Goal: Transaction & Acquisition: Purchase product/service

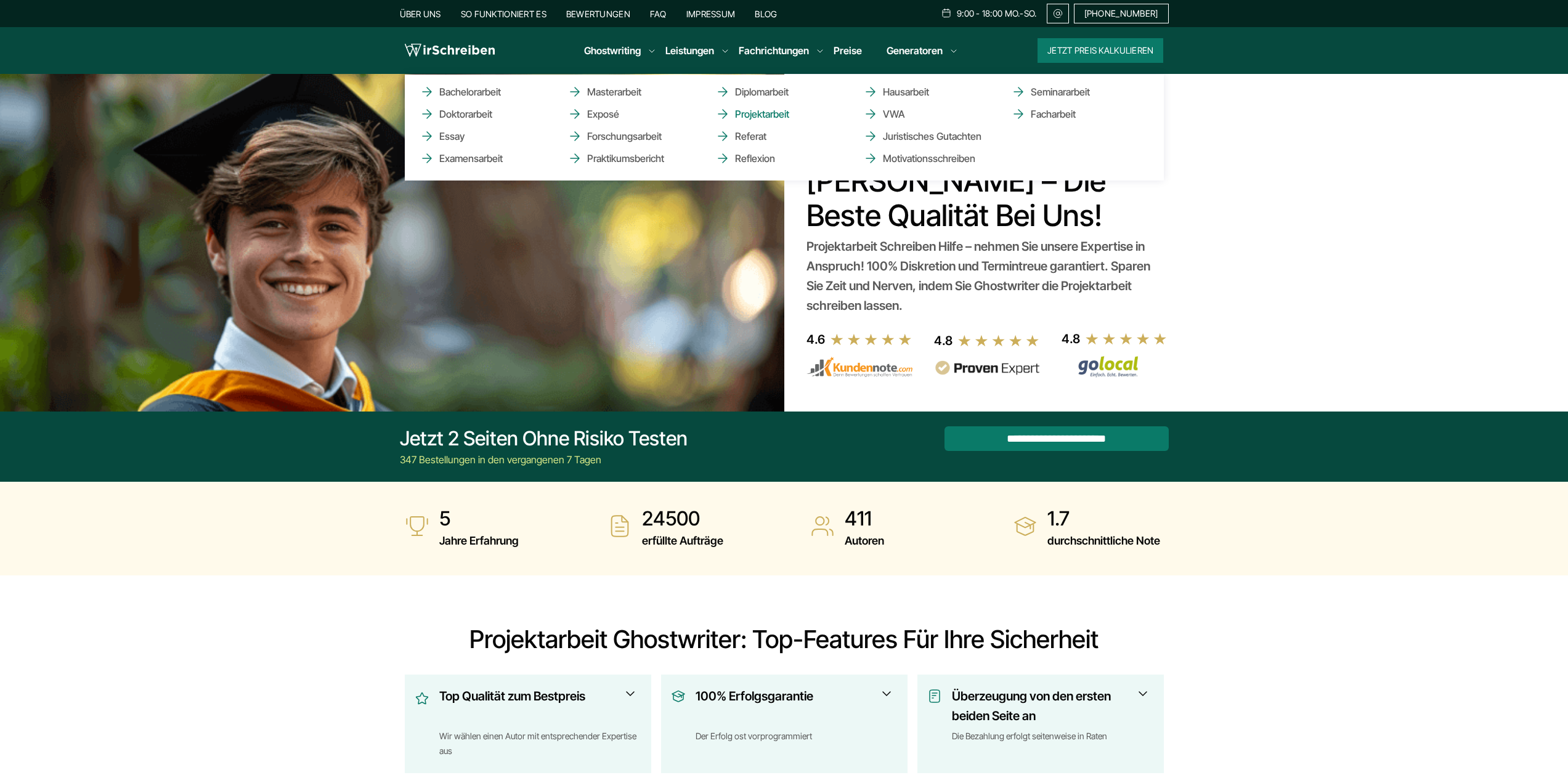
click at [778, 115] on link "Projektarbeit" at bounding box center [777, 113] width 123 height 15
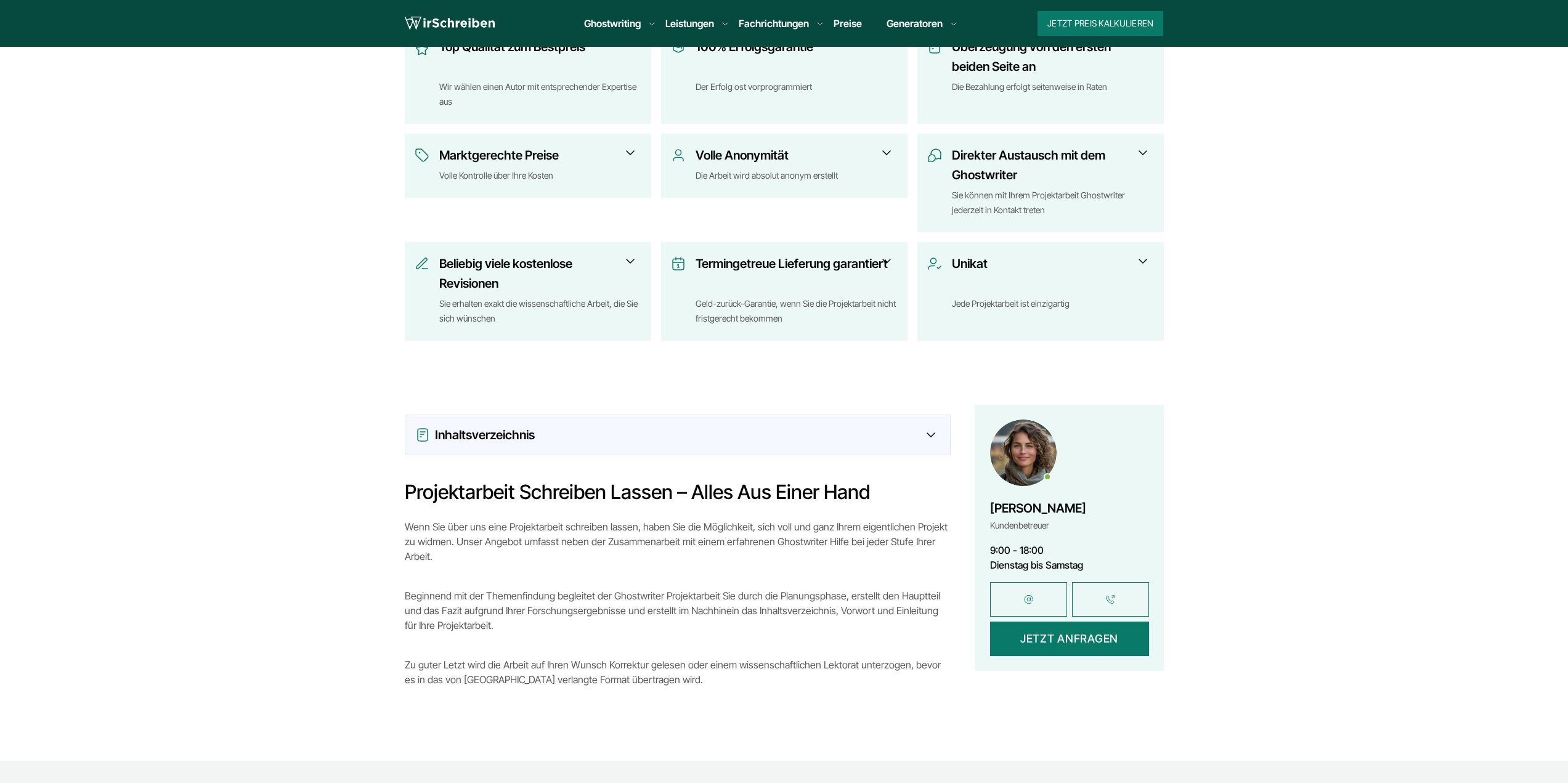
scroll to position [678, 0]
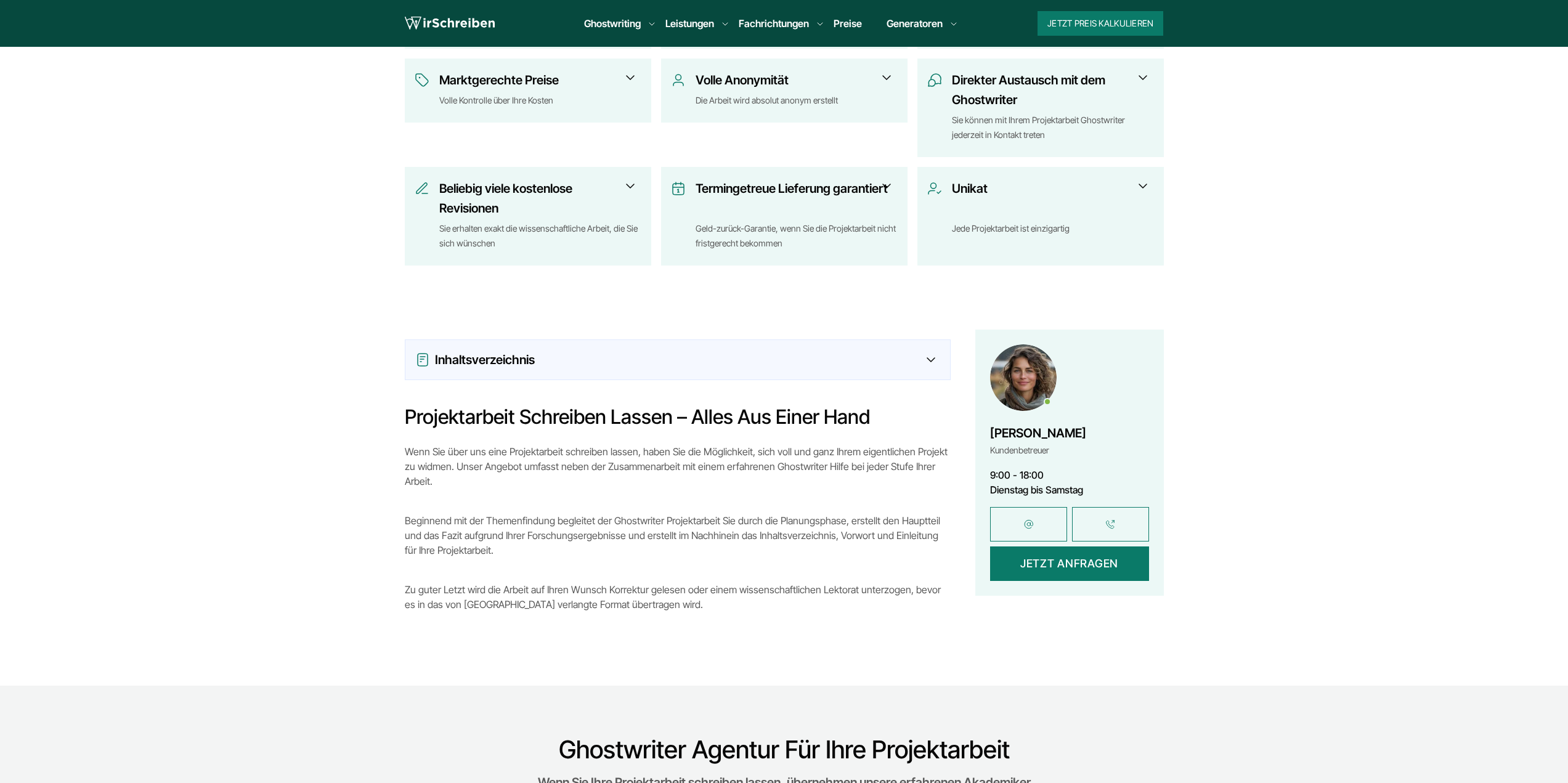
click at [862, 379] on div "Inhaltsverzeichnis" at bounding box center [678, 360] width 544 height 40
click at [933, 365] on div "Inhaltsverzeichnis" at bounding box center [677, 359] width 525 height 20
click at [932, 356] on div "Inhaltsverzeichnis" at bounding box center [677, 359] width 525 height 20
click at [931, 363] on icon at bounding box center [930, 360] width 8 height 5
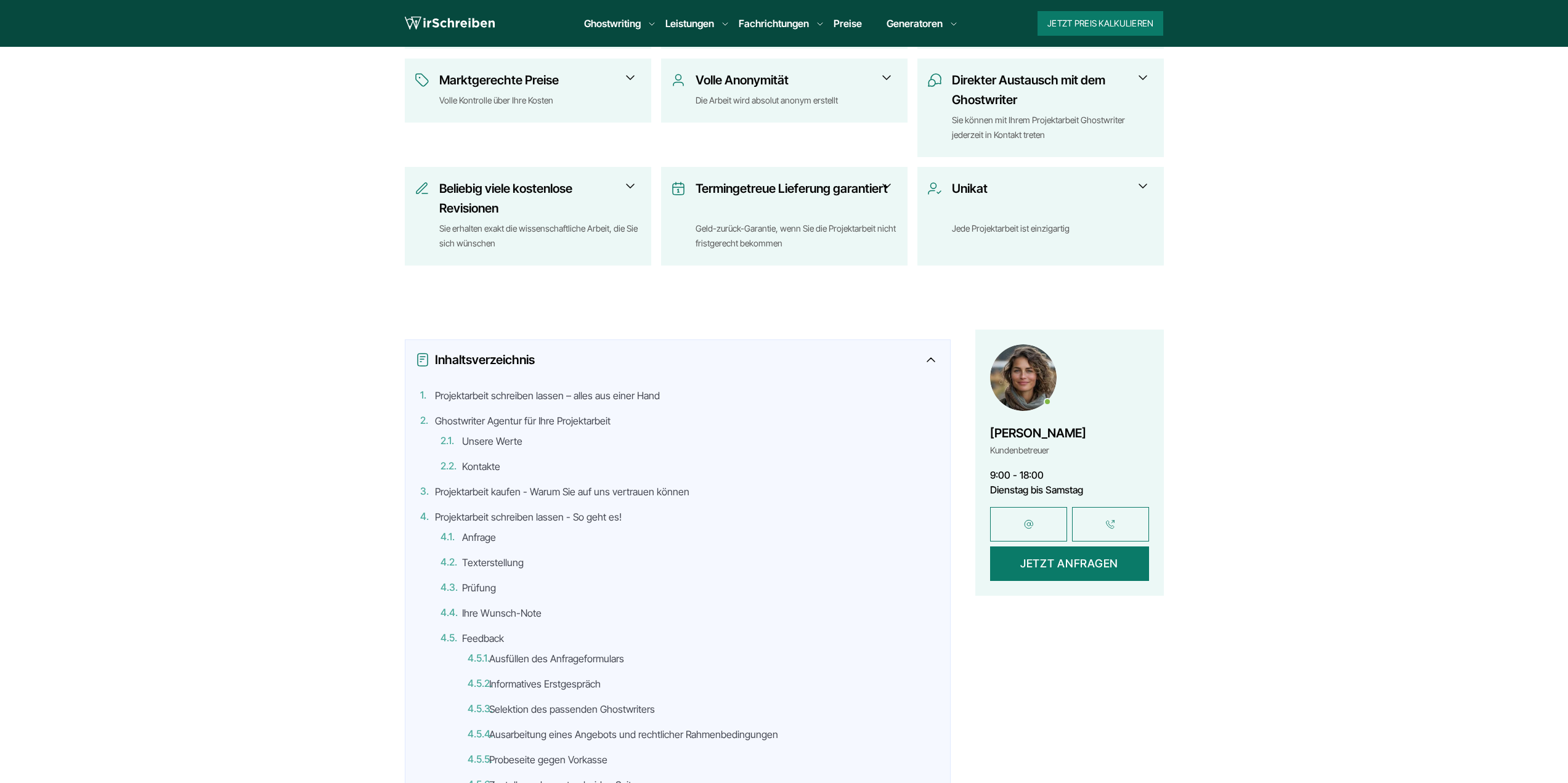
click at [931, 363] on div at bounding box center [930, 360] width 8 height 5
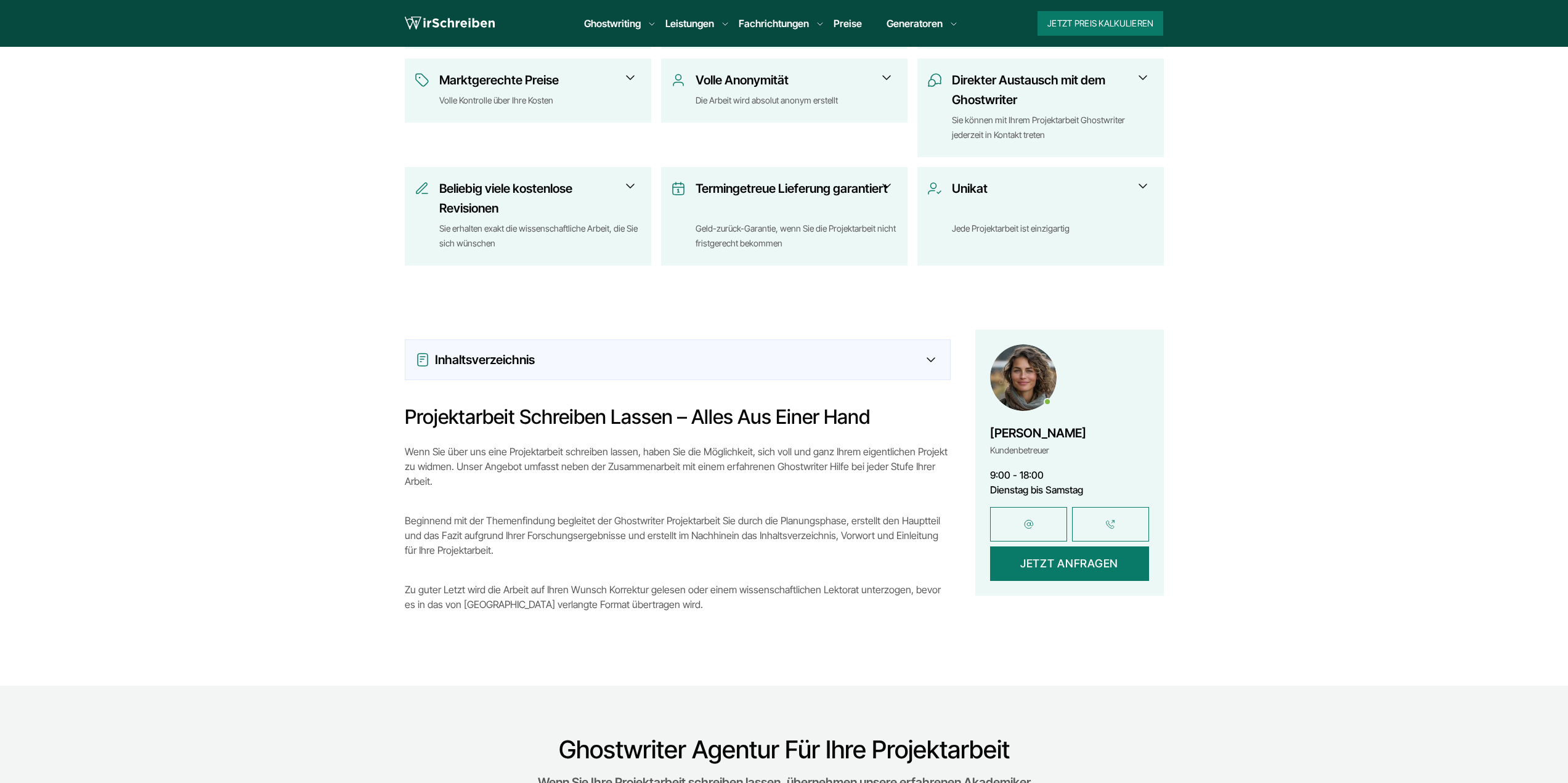
click at [919, 365] on div "Inhaltsverzeichnis" at bounding box center [677, 359] width 525 height 20
click at [926, 367] on div "Inhaltsverzeichnis" at bounding box center [677, 359] width 525 height 20
click at [931, 361] on icon at bounding box center [931, 360] width 8 height 4
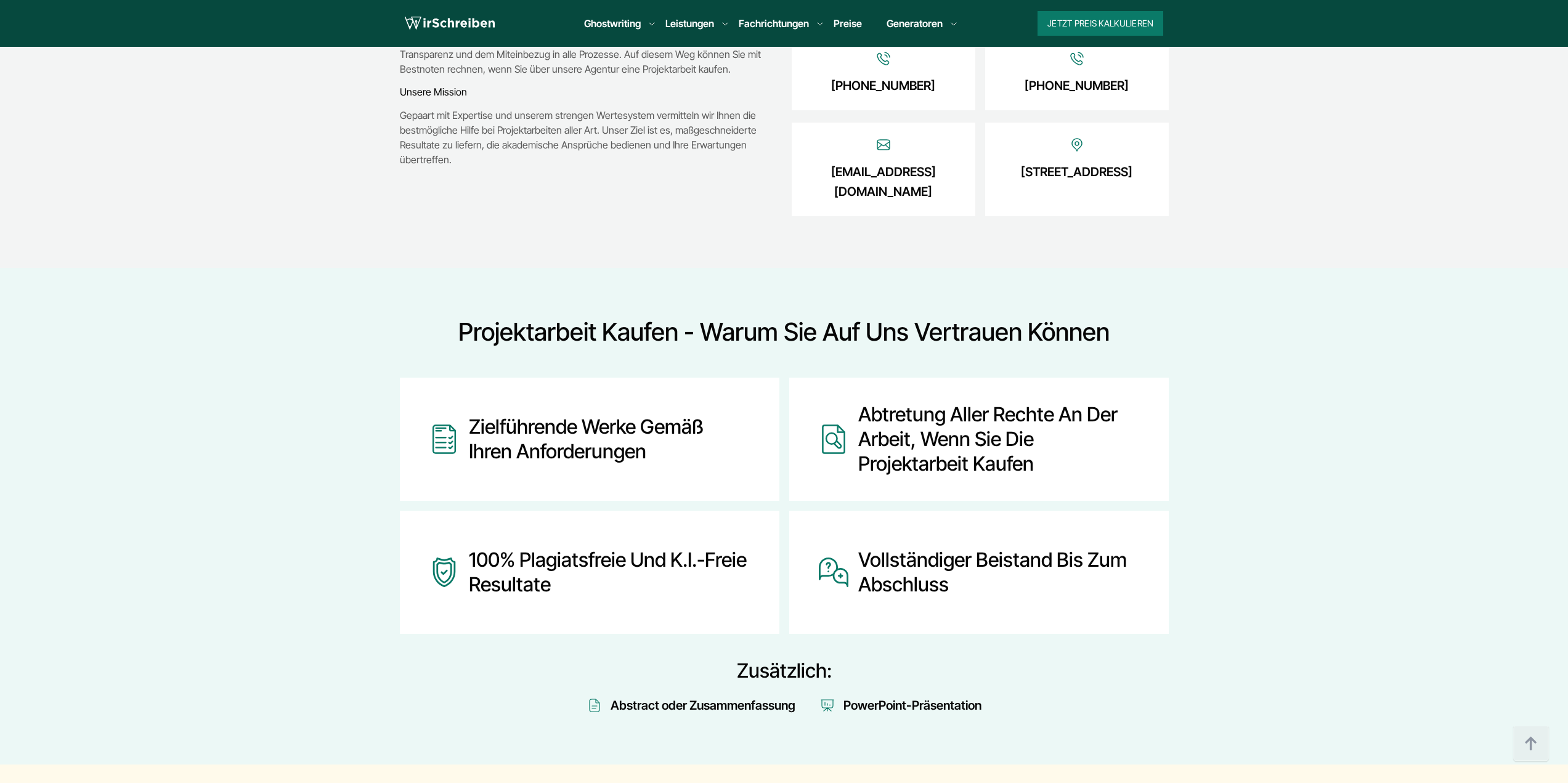
scroll to position [2218, 0]
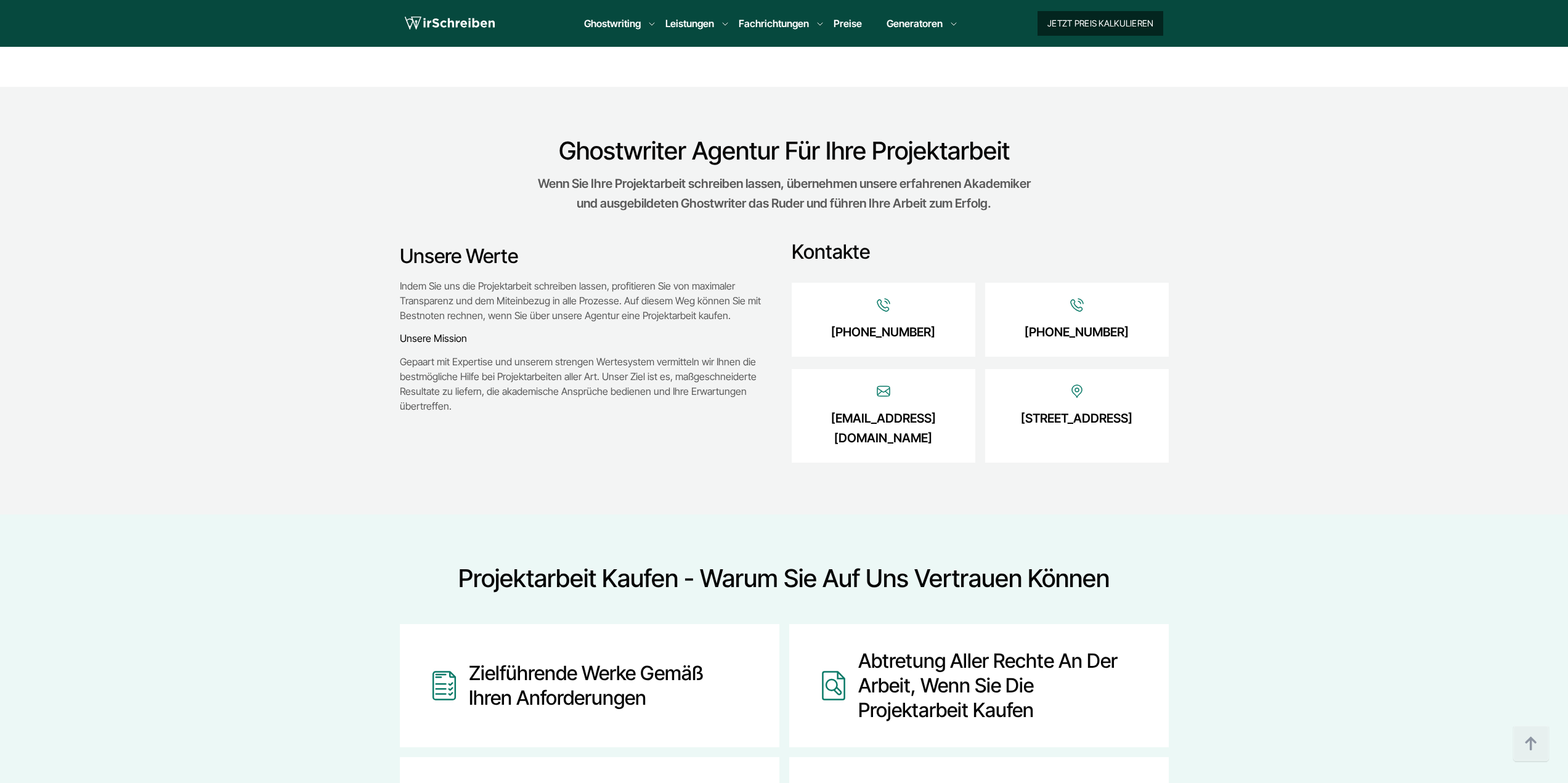
click at [1133, 15] on button "Jetzt Preis kalkulieren" at bounding box center [1100, 23] width 126 height 24
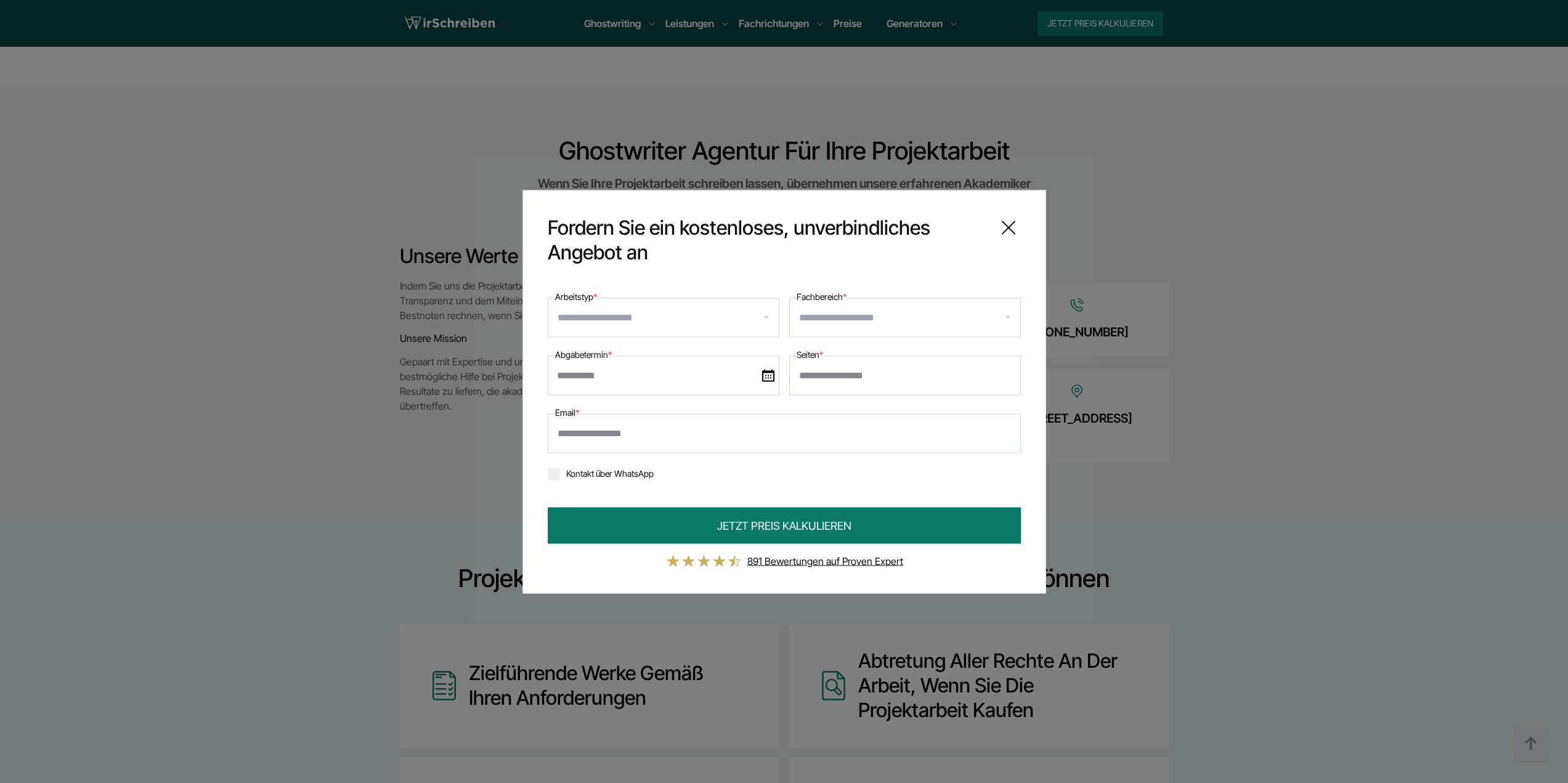
click at [828, 320] on input "Fachbereich *" at bounding box center [909, 317] width 221 height 20
click at [647, 315] on input "Arbeitstyp *" at bounding box center [667, 317] width 221 height 20
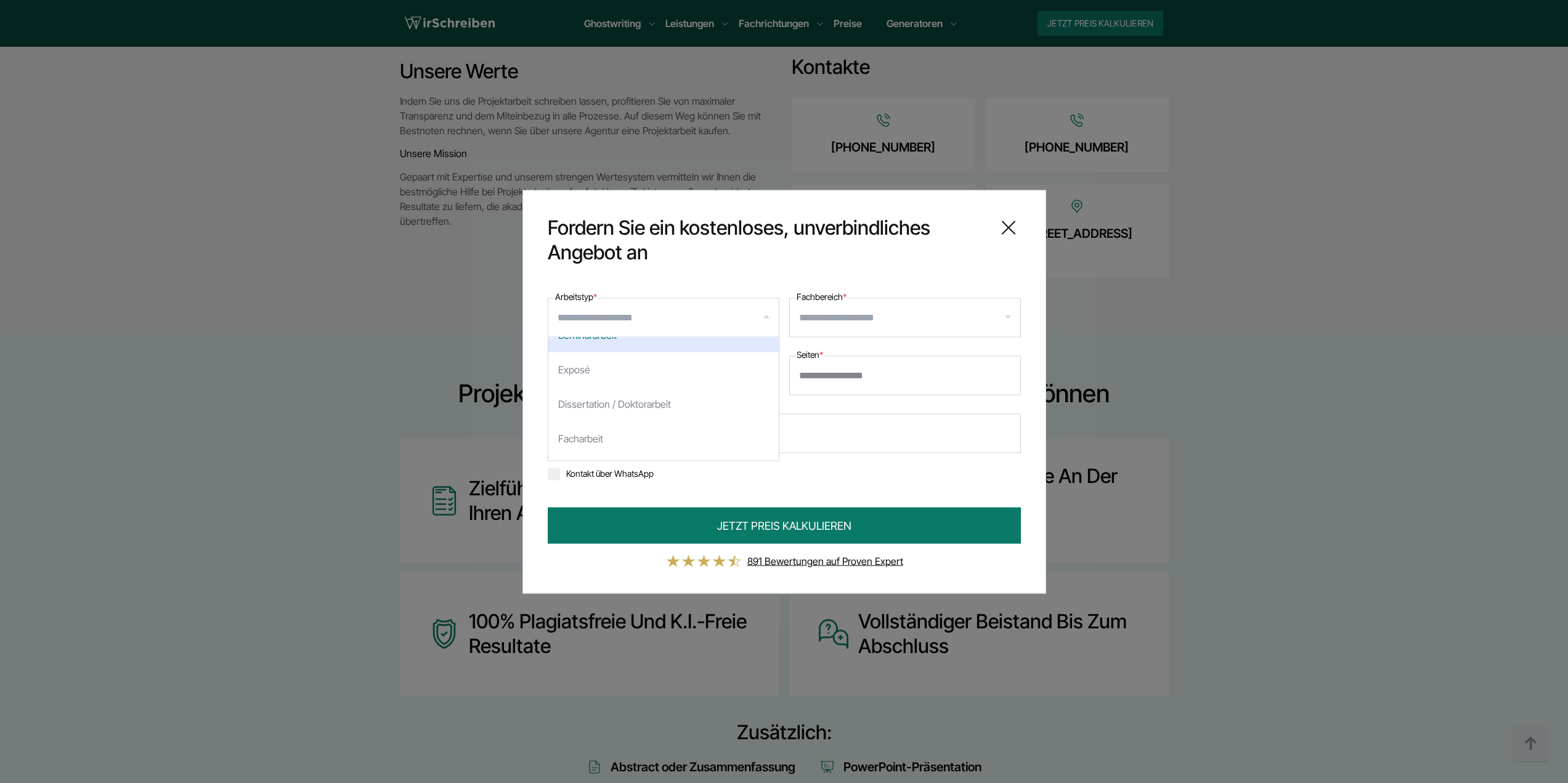
click at [727, 318] on input "Arbeitstyp *" at bounding box center [667, 317] width 221 height 20
type input "****"
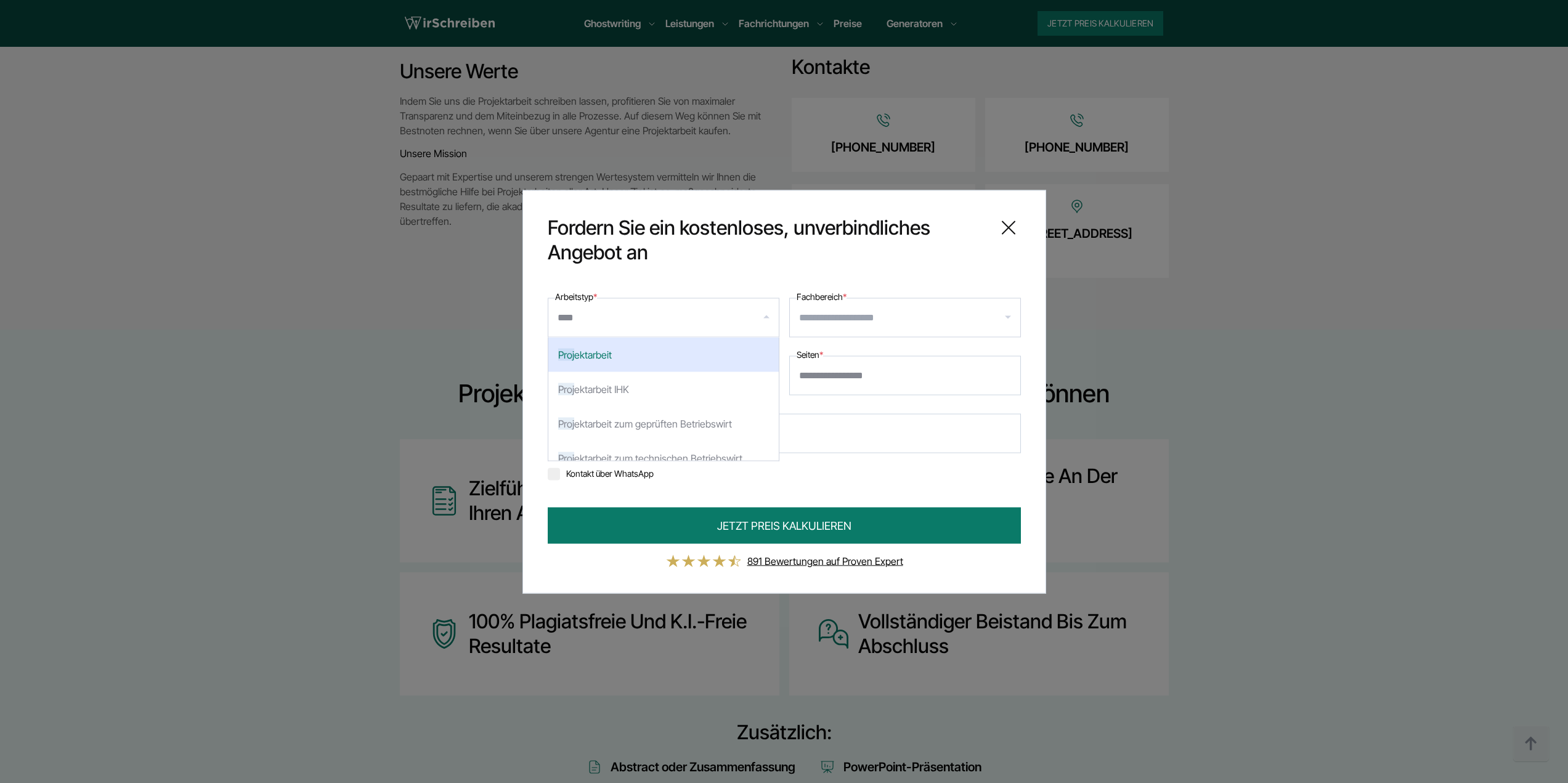
click at [680, 362] on div "Proj ektarbeit" at bounding box center [664, 354] width 231 height 35
select select "**"
click at [862, 308] on input "Fachbereich *" at bounding box center [909, 317] width 221 height 20
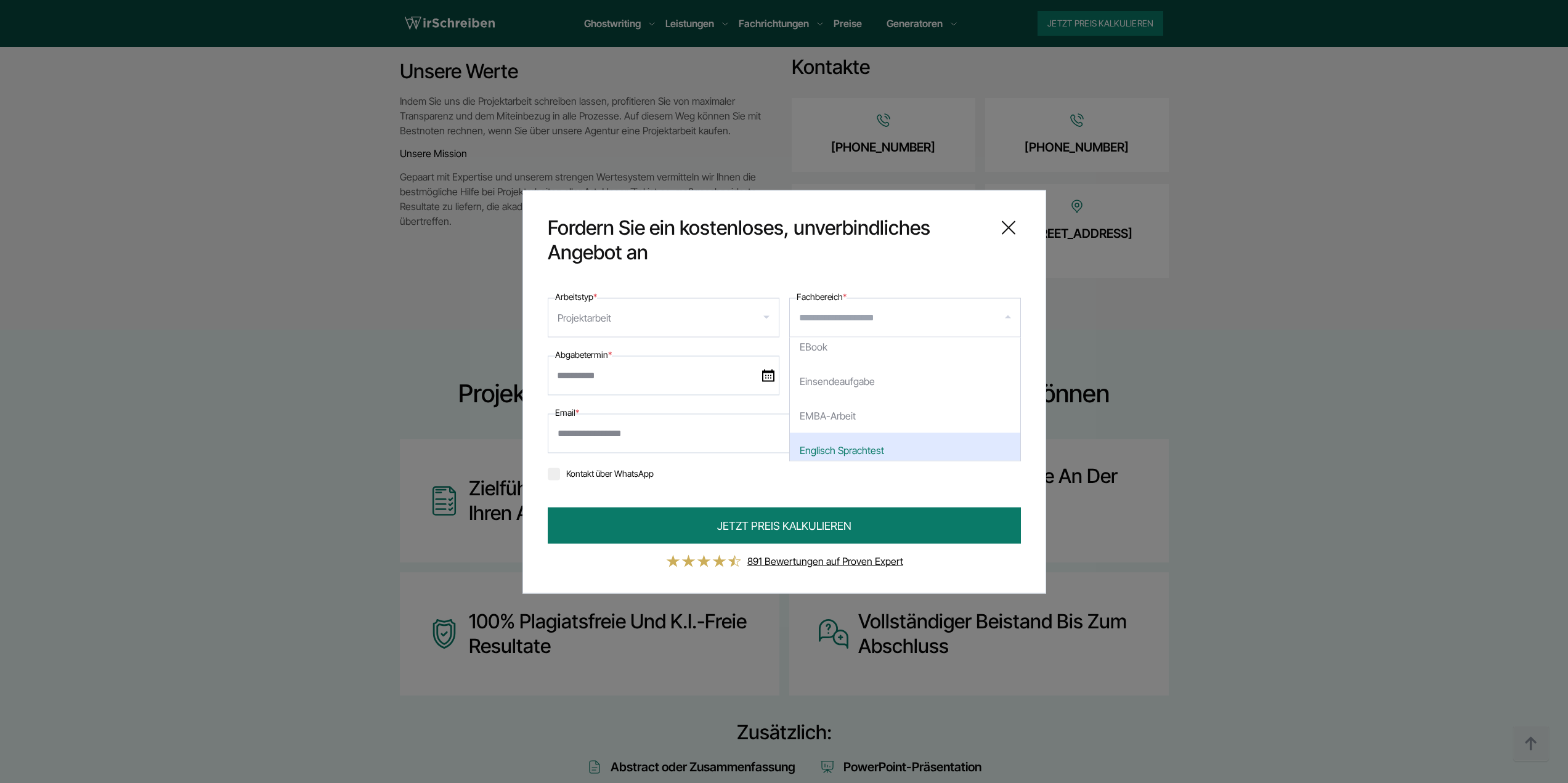
scroll to position [720, 0]
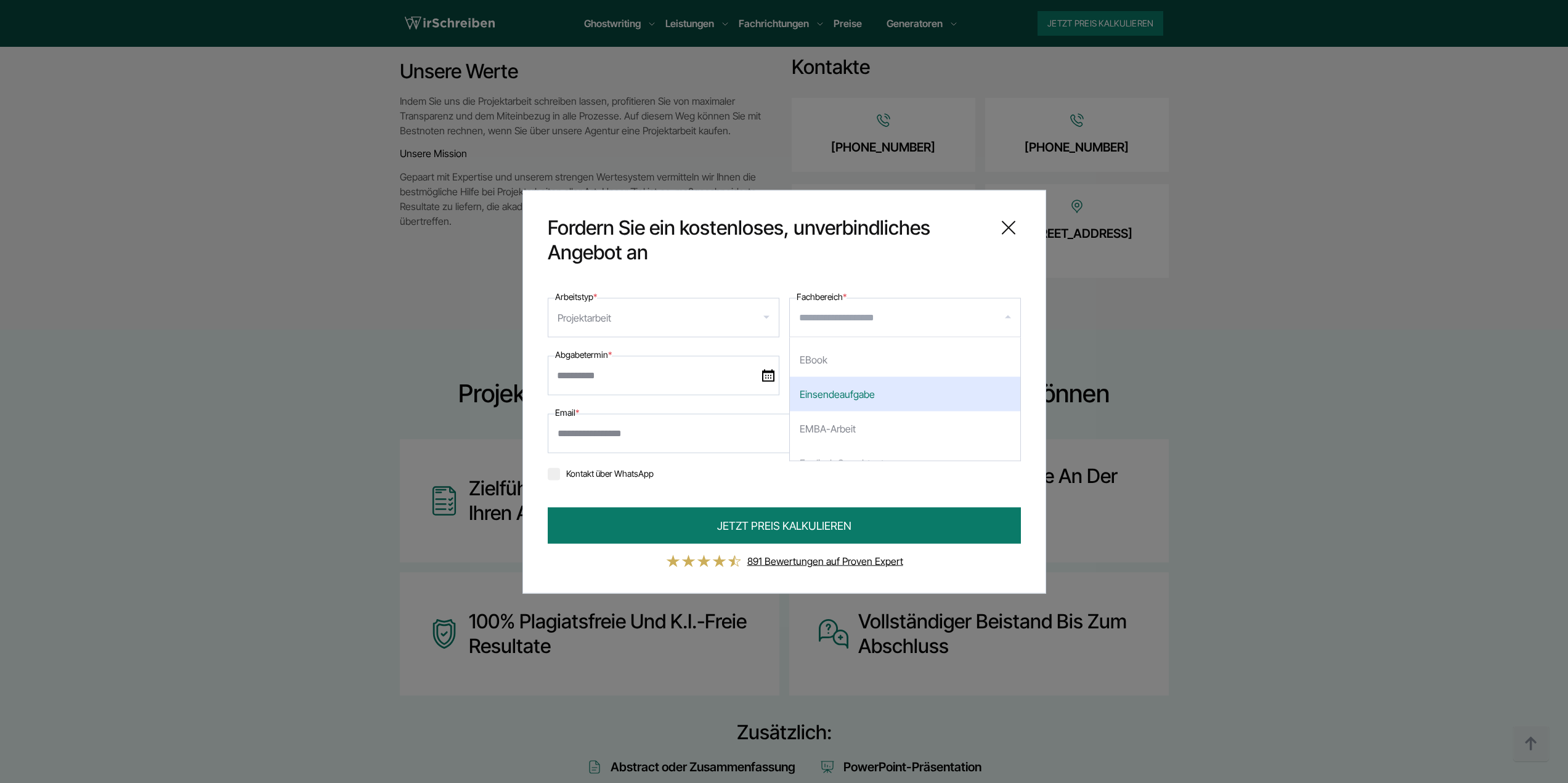
click at [947, 399] on div "Einsendeaufgabe" at bounding box center [905, 394] width 231 height 35
select select "**"
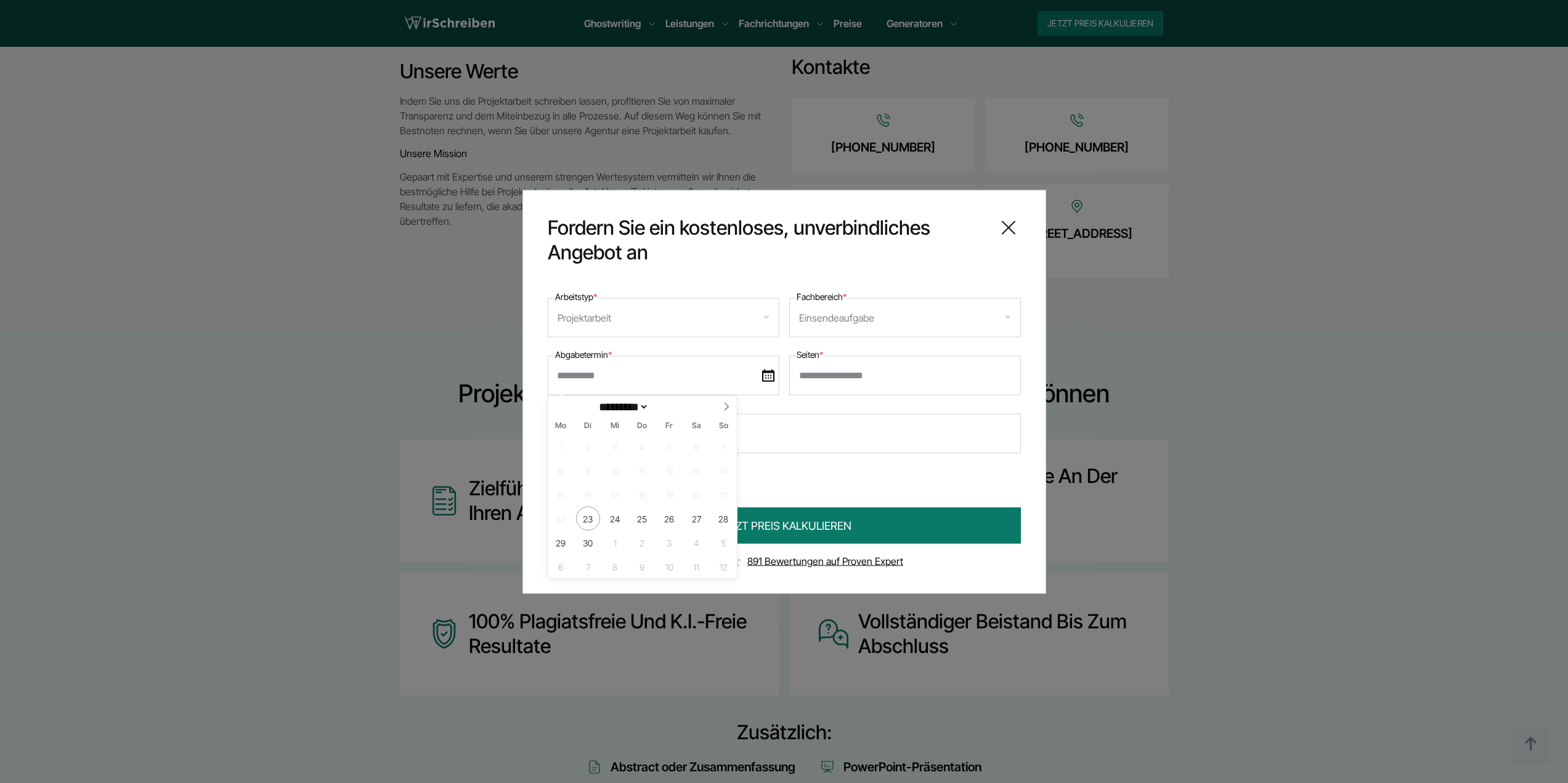
click at [664, 373] on input "text" at bounding box center [664, 375] width 232 height 40
click at [717, 404] on span at bounding box center [726, 406] width 21 height 21
select select "*"
click at [673, 544] on span "31" at bounding box center [669, 543] width 24 height 24
type input "**********"
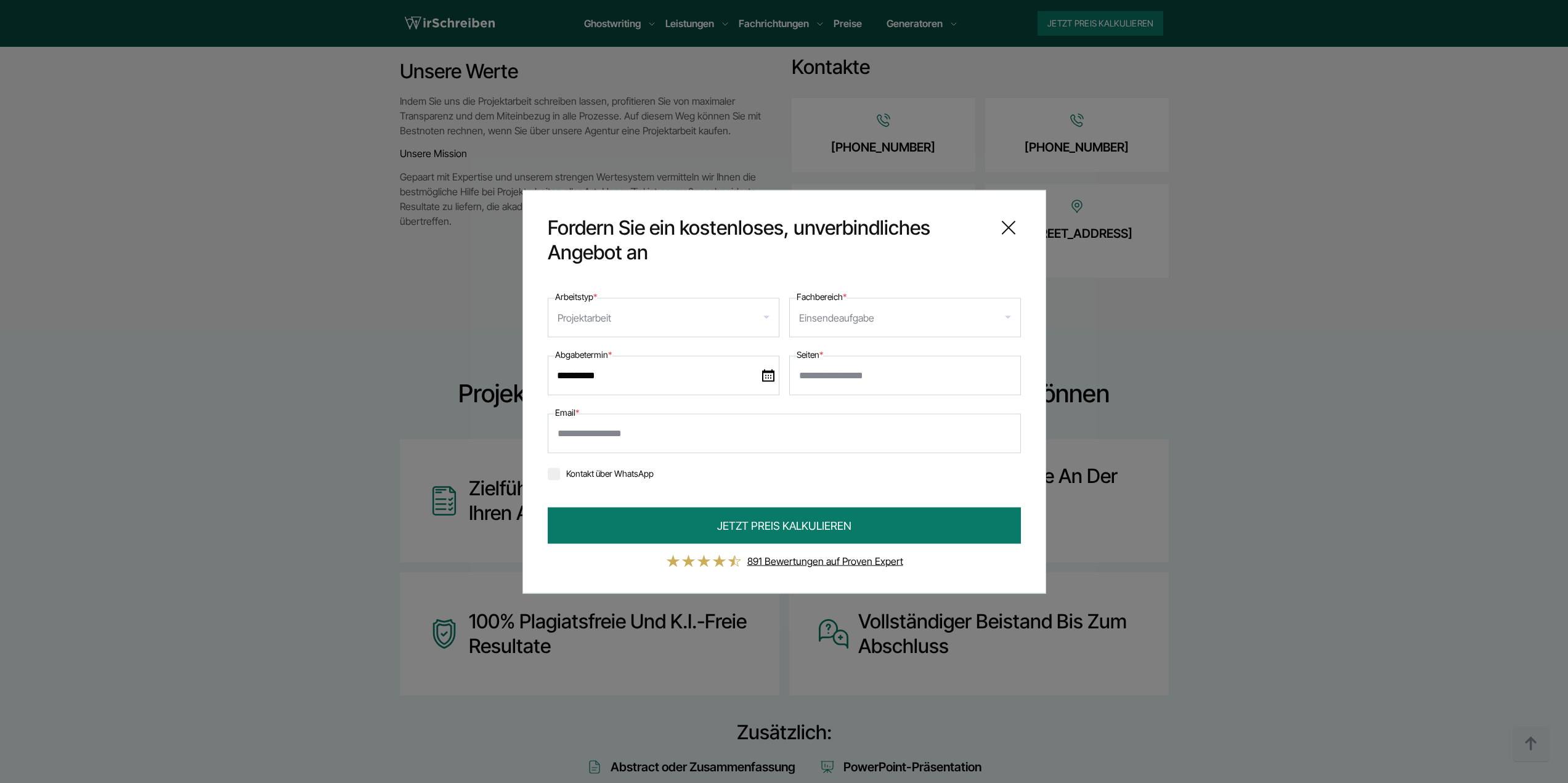
click at [836, 379] on input "Seiten *" at bounding box center [905, 375] width 232 height 40
click at [881, 368] on input "Seiten *" at bounding box center [905, 375] width 232 height 40
type input "**"
click at [730, 429] on input "Email *" at bounding box center [784, 433] width 473 height 40
click at [820, 479] on div "Kontakt über WhatsApp" at bounding box center [784, 472] width 473 height 20
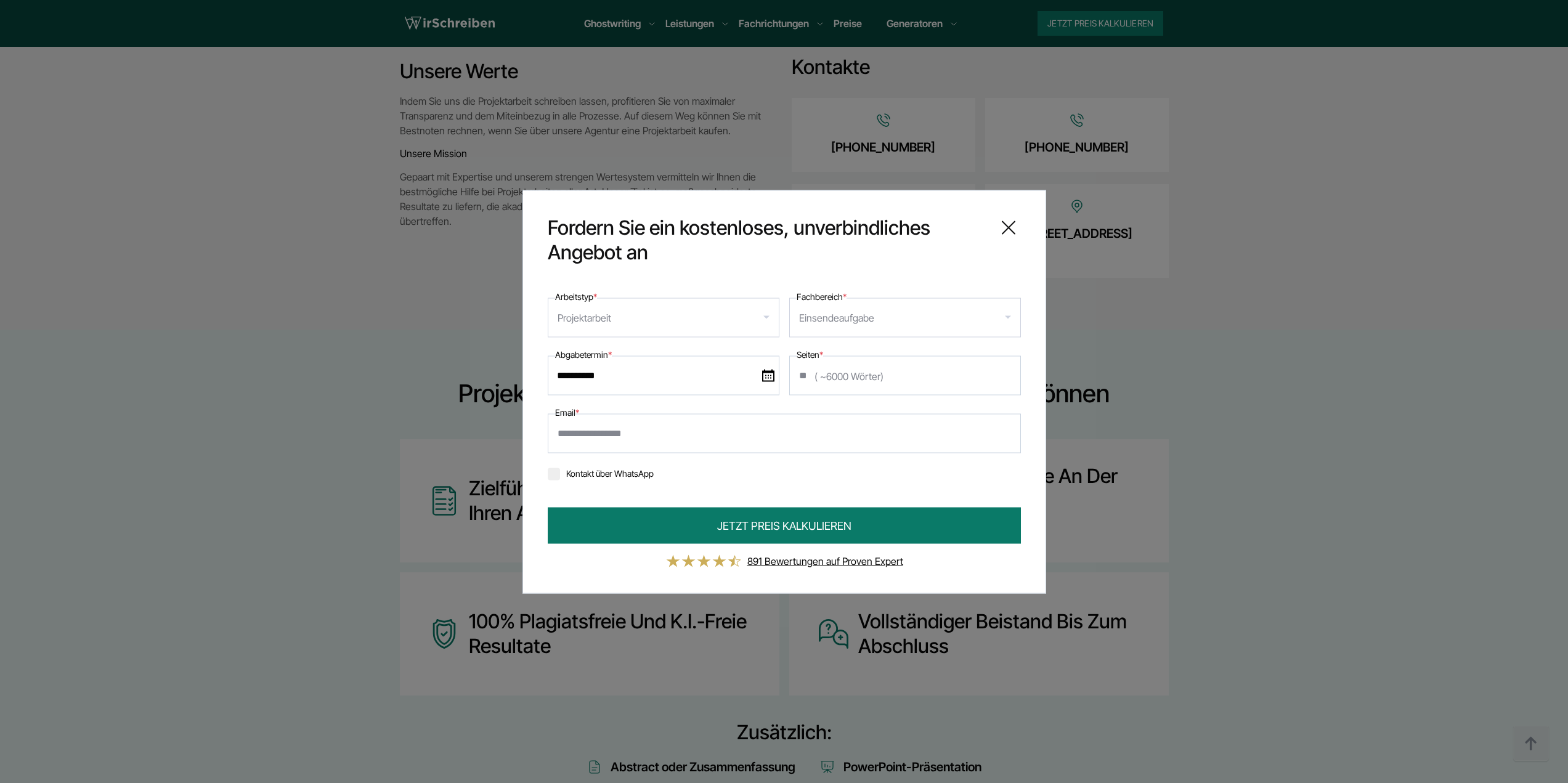
click at [999, 224] on icon at bounding box center [1008, 227] width 24 height 24
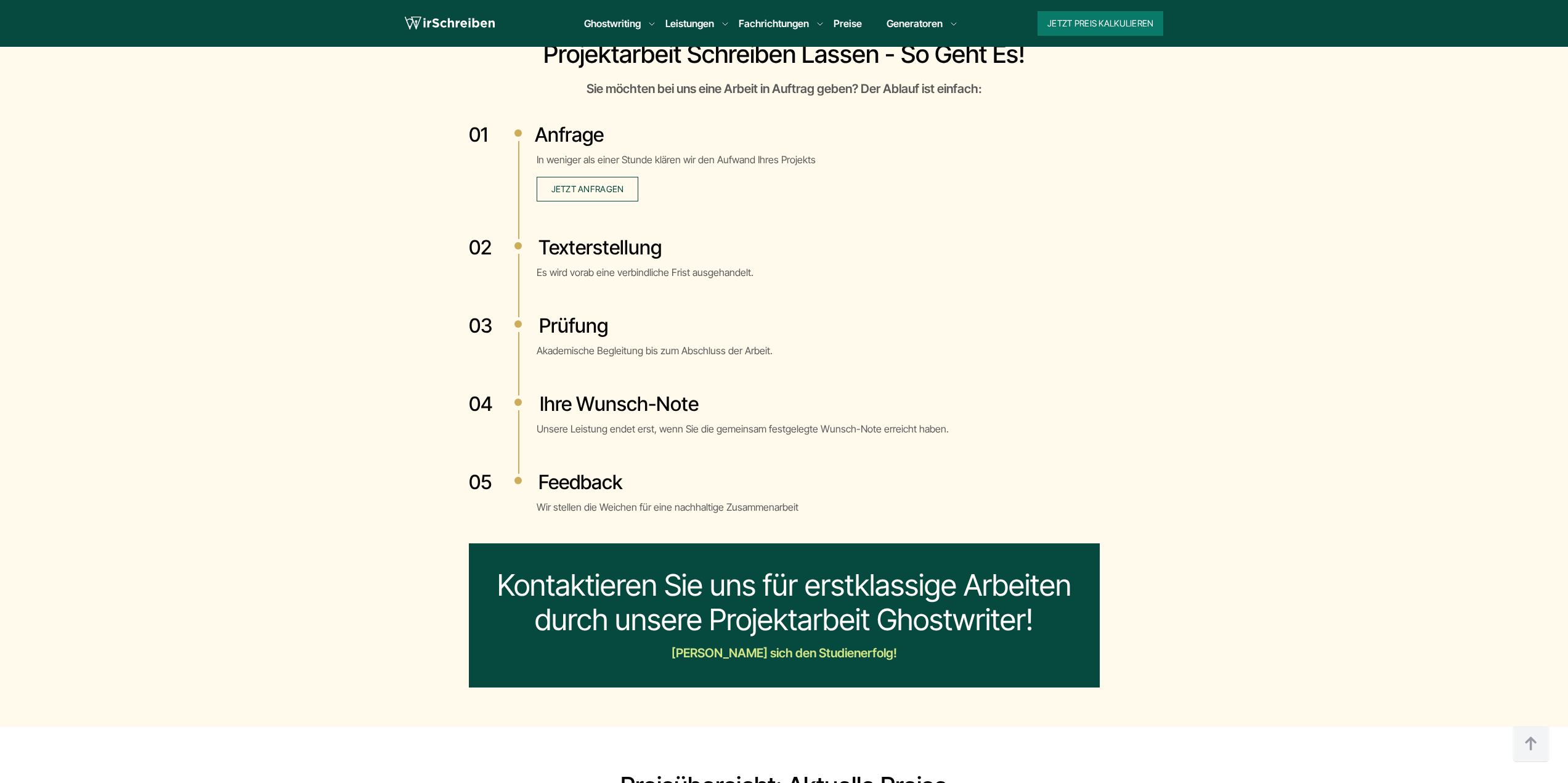
scroll to position [3266, 0]
